Goal: Information Seeking & Learning: Learn about a topic

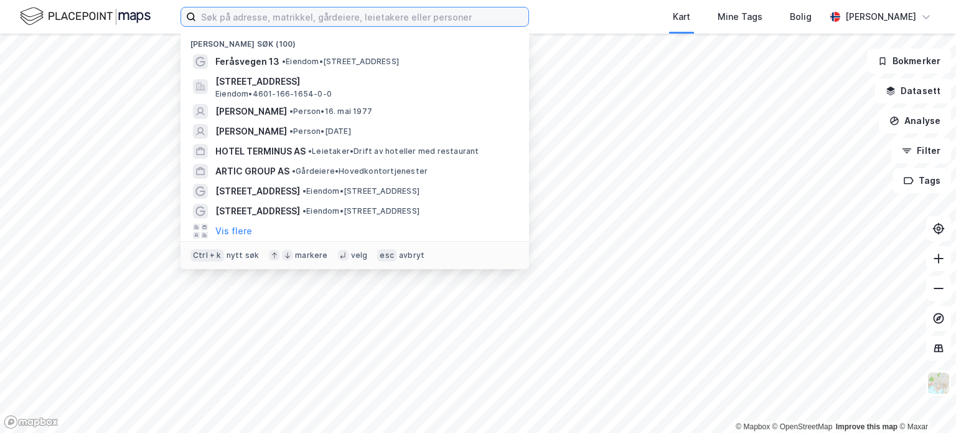
click at [282, 18] on input at bounding box center [362, 16] width 332 height 19
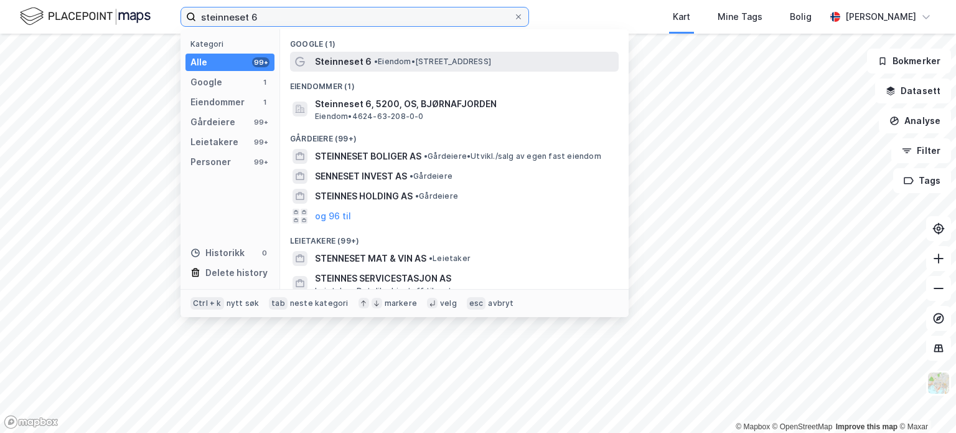
type input "steinneset 6"
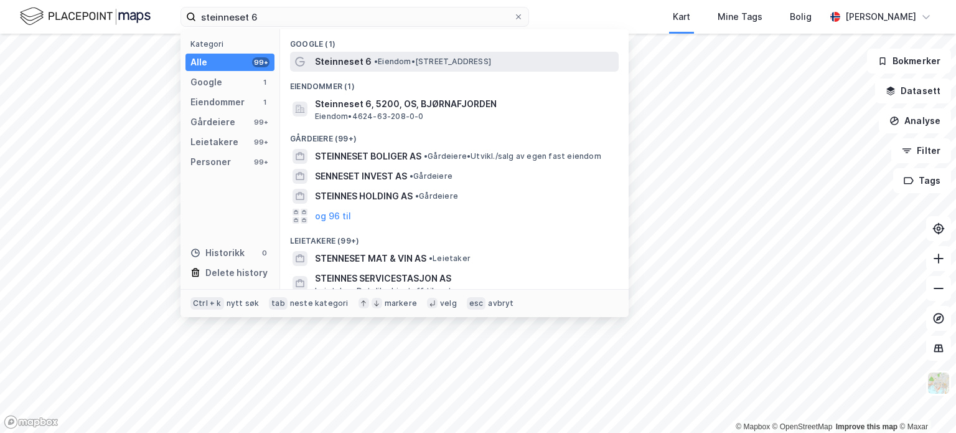
click at [418, 63] on span "• Eiendom • [STREET_ADDRESS]" at bounding box center [432, 62] width 117 height 10
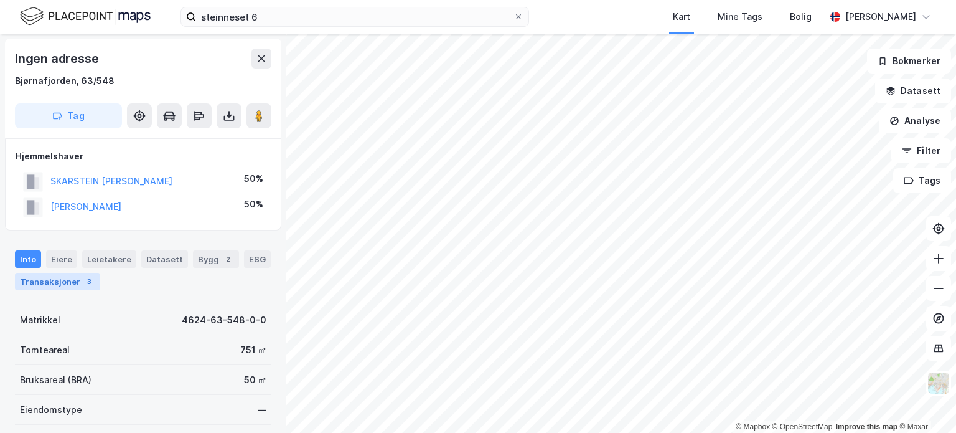
click at [41, 283] on div "Transaksjoner 3" at bounding box center [57, 281] width 85 height 17
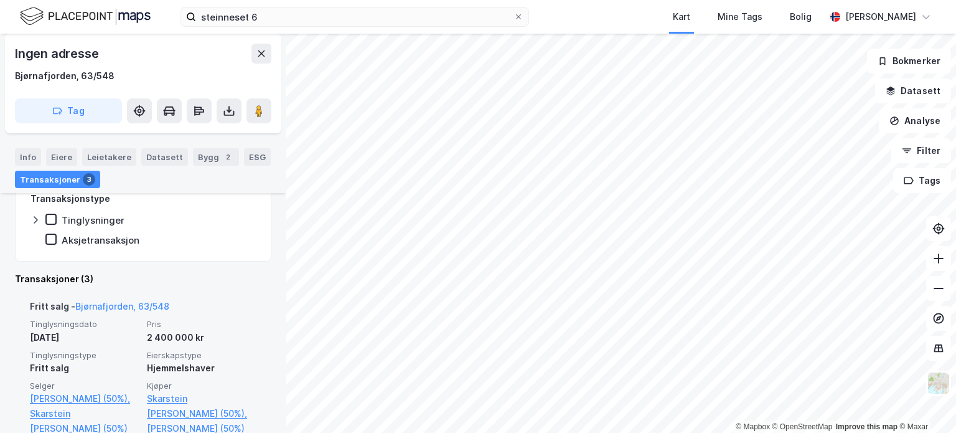
scroll to position [229, 0]
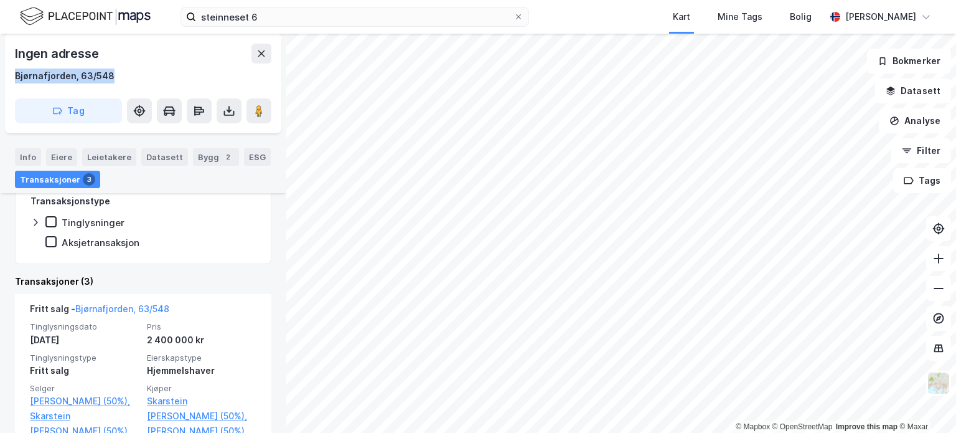
drag, startPoint x: 110, startPoint y: 77, endPoint x: 11, endPoint y: 80, distance: 99.0
click at [11, 80] on div "Ingen adresse Bjørnafjorden, 63/548 Tag" at bounding box center [143, 84] width 276 height 100
copy div "Bjørnafjorden, 63/548"
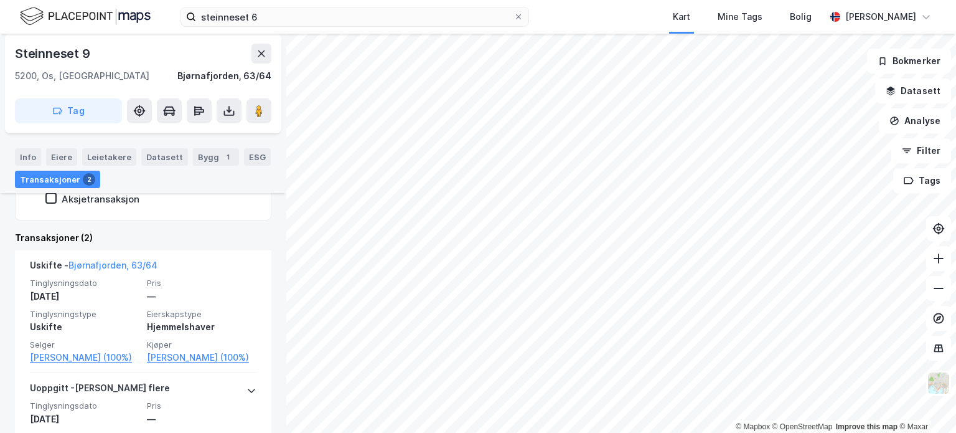
scroll to position [266, 0]
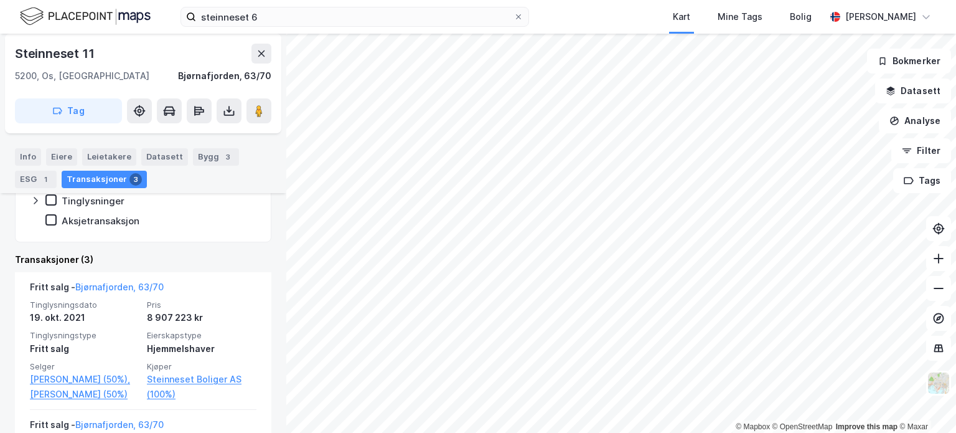
scroll to position [329, 0]
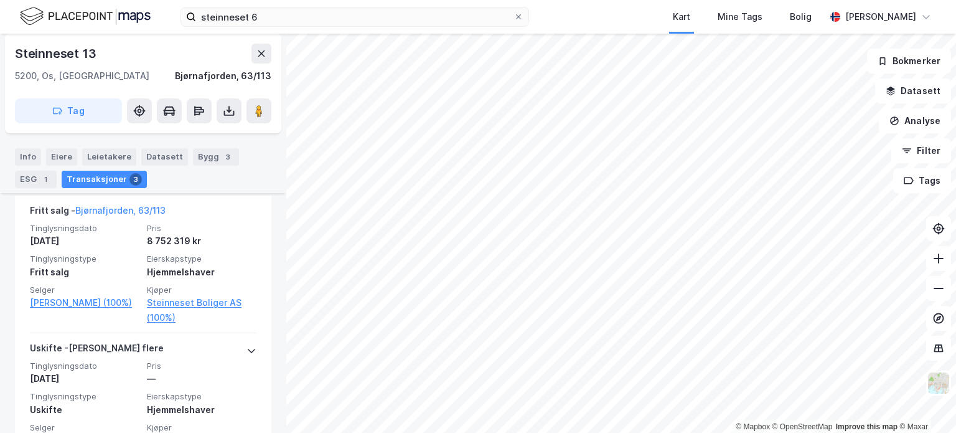
scroll to position [391, 0]
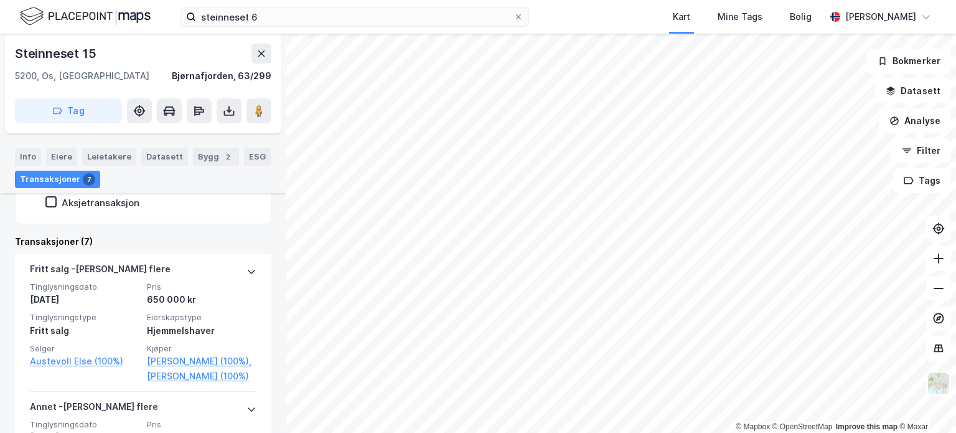
scroll to position [300, 0]
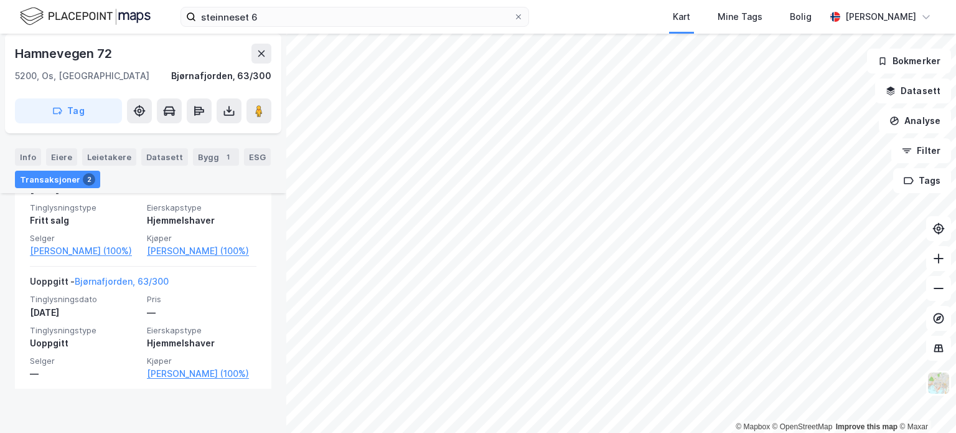
scroll to position [291, 0]
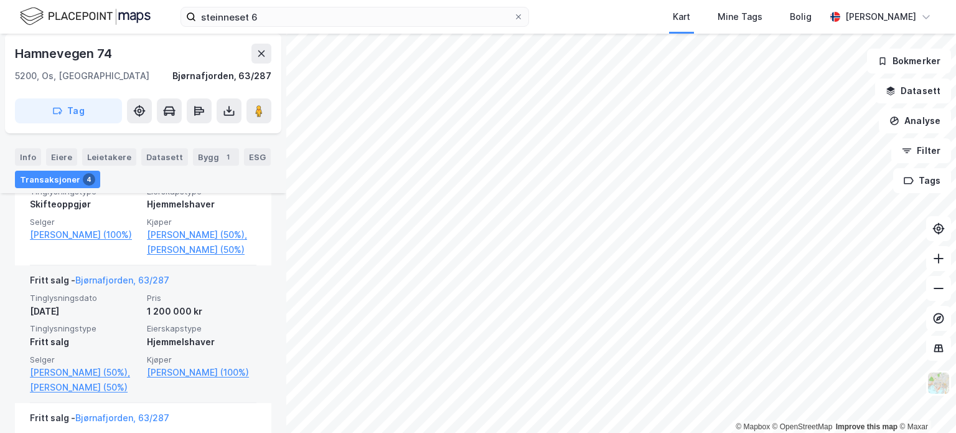
scroll to position [390, 0]
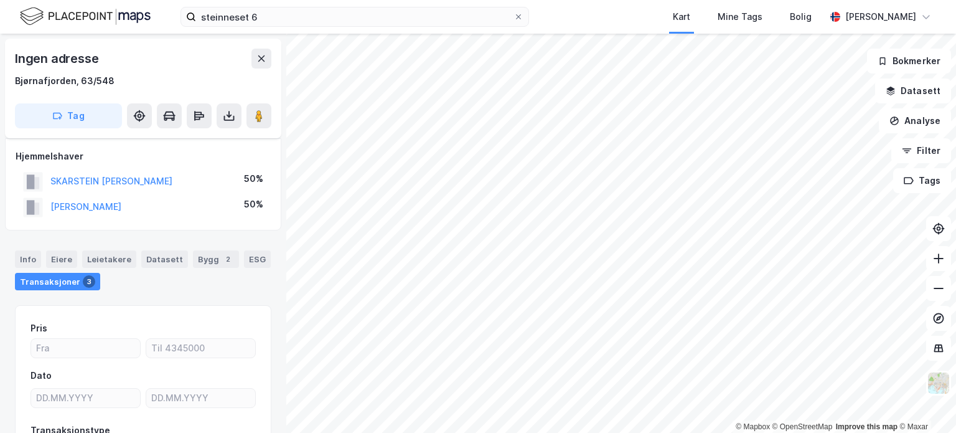
scroll to position [105, 0]
